Goal: Information Seeking & Learning: Compare options

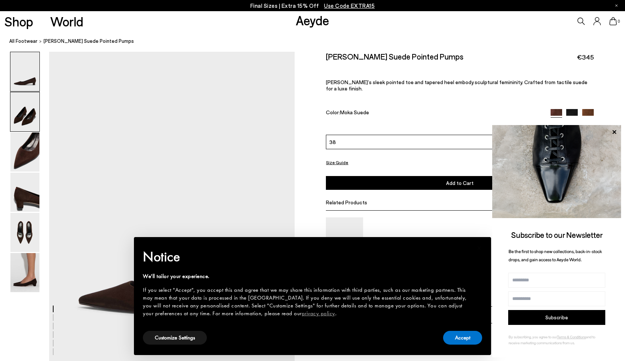
click at [28, 113] on img at bounding box center [24, 111] width 29 height 39
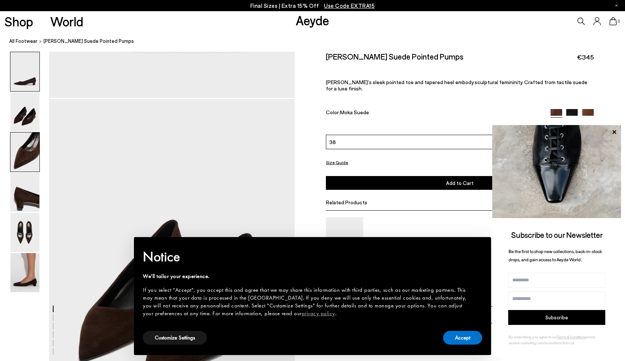
scroll to position [310, 0]
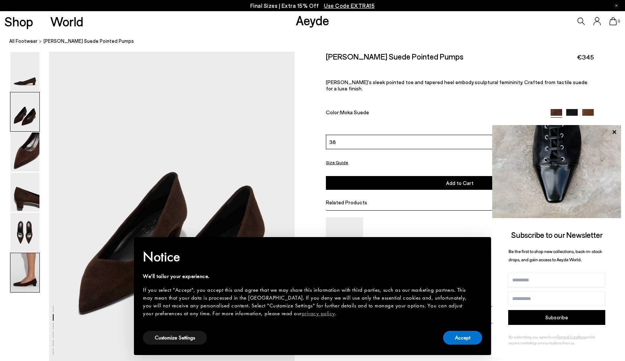
click at [30, 262] on img at bounding box center [24, 272] width 29 height 39
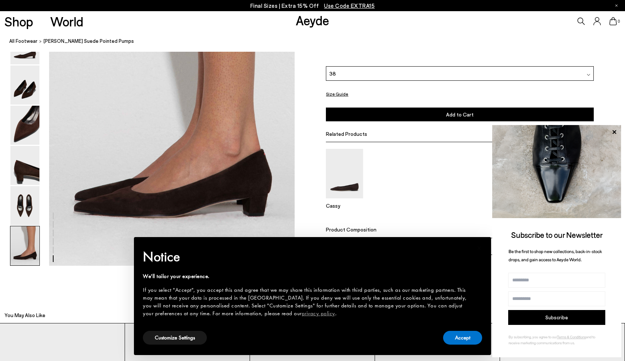
scroll to position [1744, 0]
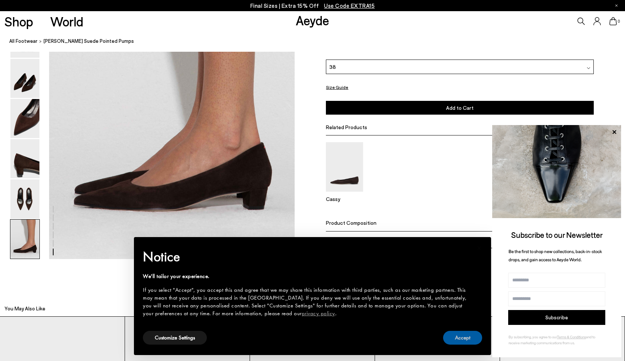
click at [456, 335] on button "Accept" at bounding box center [462, 338] width 39 height 14
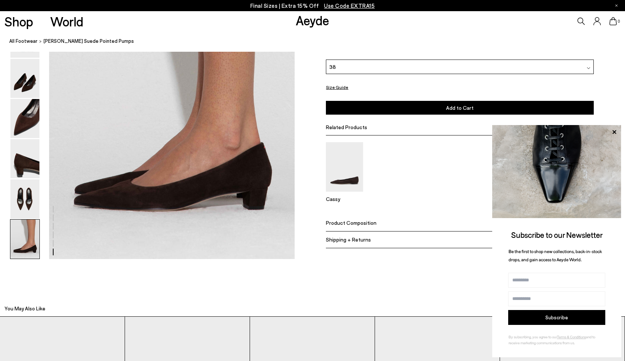
click at [556, 173] on img at bounding box center [556, 171] width 129 height 93
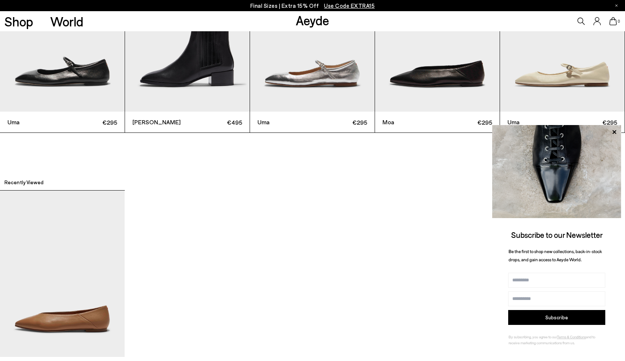
scroll to position [2117, 1]
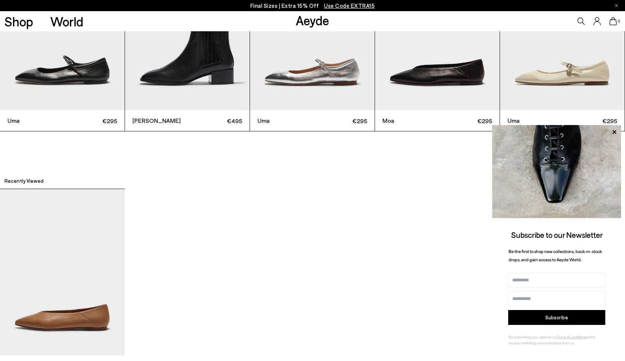
click at [434, 98] on img "4 / 6" at bounding box center [437, 27] width 125 height 166
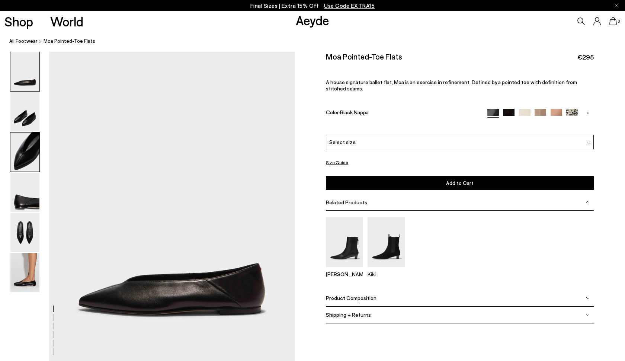
click at [25, 163] on img at bounding box center [24, 151] width 29 height 39
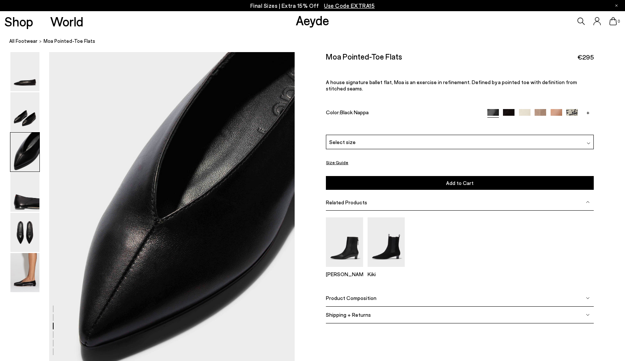
scroll to position [639, 0]
click at [22, 233] on img at bounding box center [24, 232] width 29 height 39
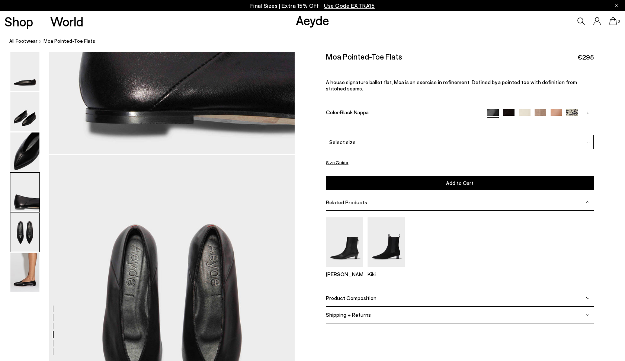
scroll to position [1296, 0]
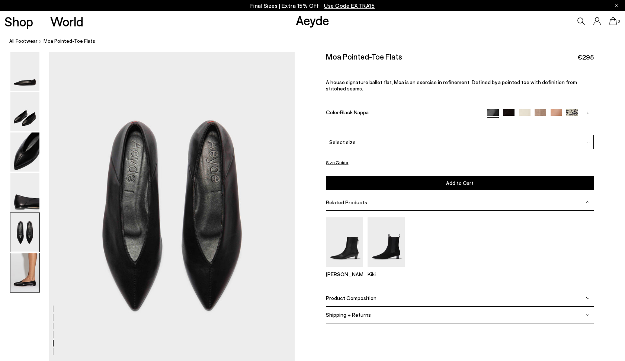
click at [22, 269] on img at bounding box center [24, 272] width 29 height 39
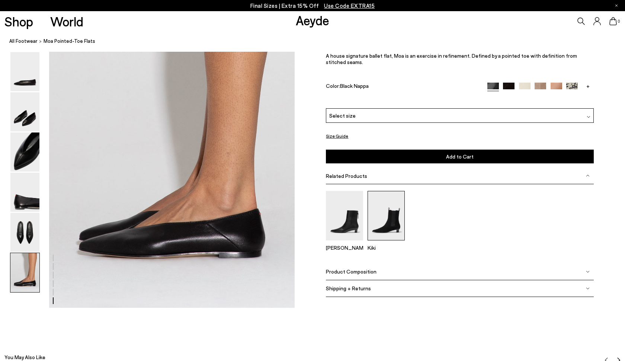
scroll to position [1695, 0]
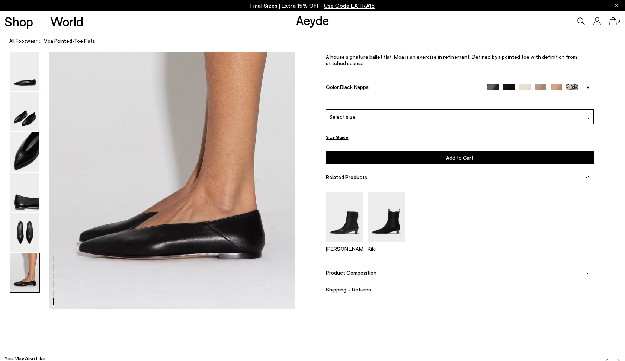
click at [526, 95] on img at bounding box center [525, 90] width 12 height 12
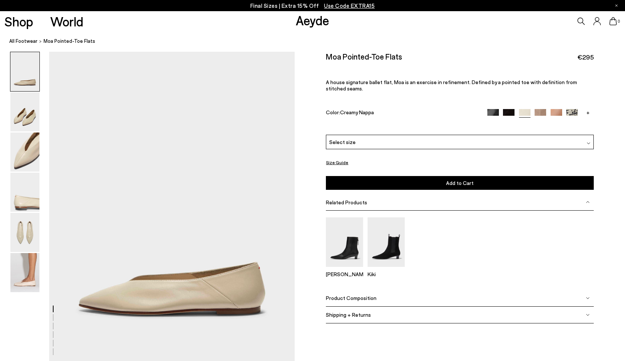
click at [590, 109] on link "+" at bounding box center [588, 112] width 12 height 7
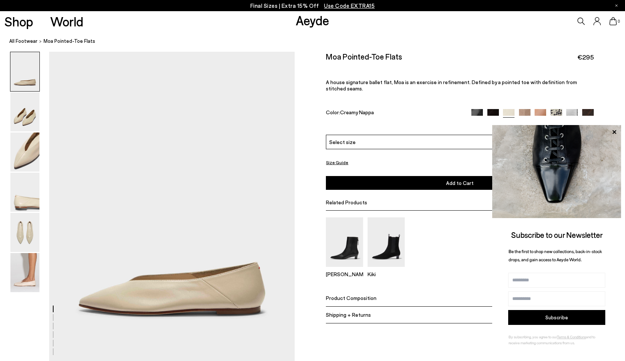
click at [556, 109] on img at bounding box center [556, 115] width 12 height 12
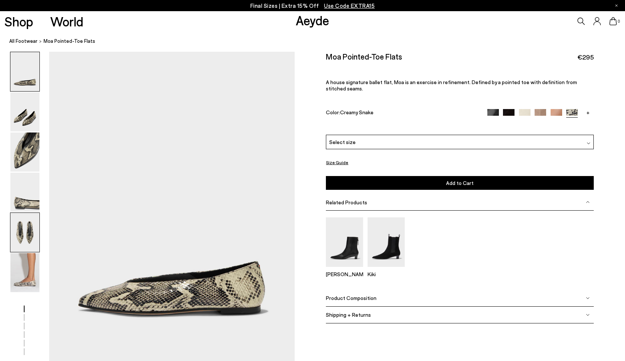
click at [30, 229] on img at bounding box center [24, 232] width 29 height 39
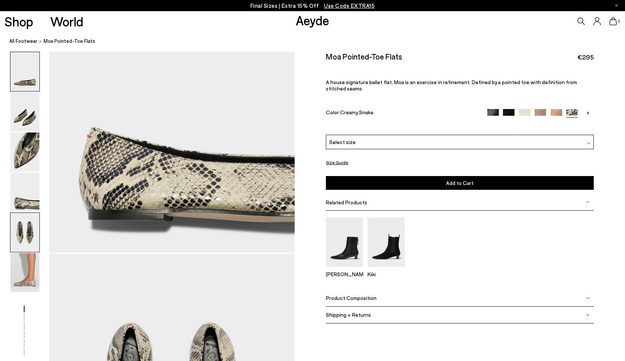
scroll to position [1296, 0]
